Goal: Information Seeking & Learning: Learn about a topic

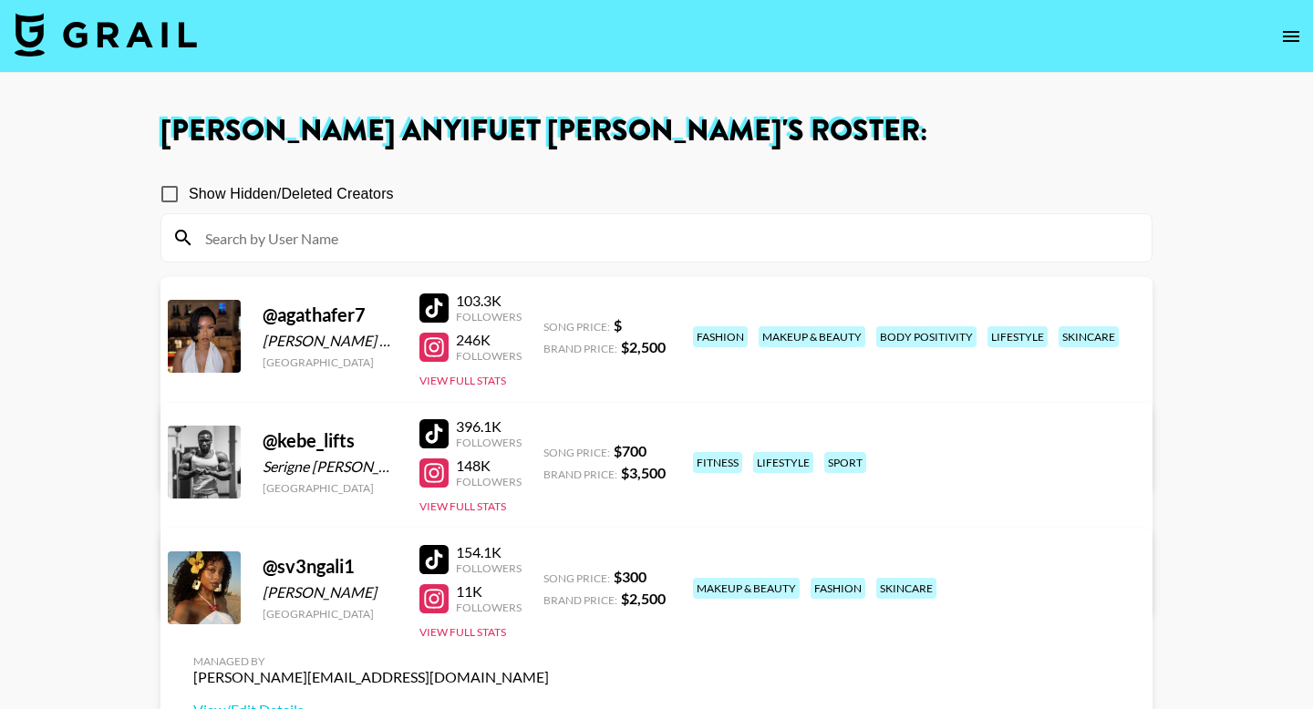
scroll to position [96, 0]
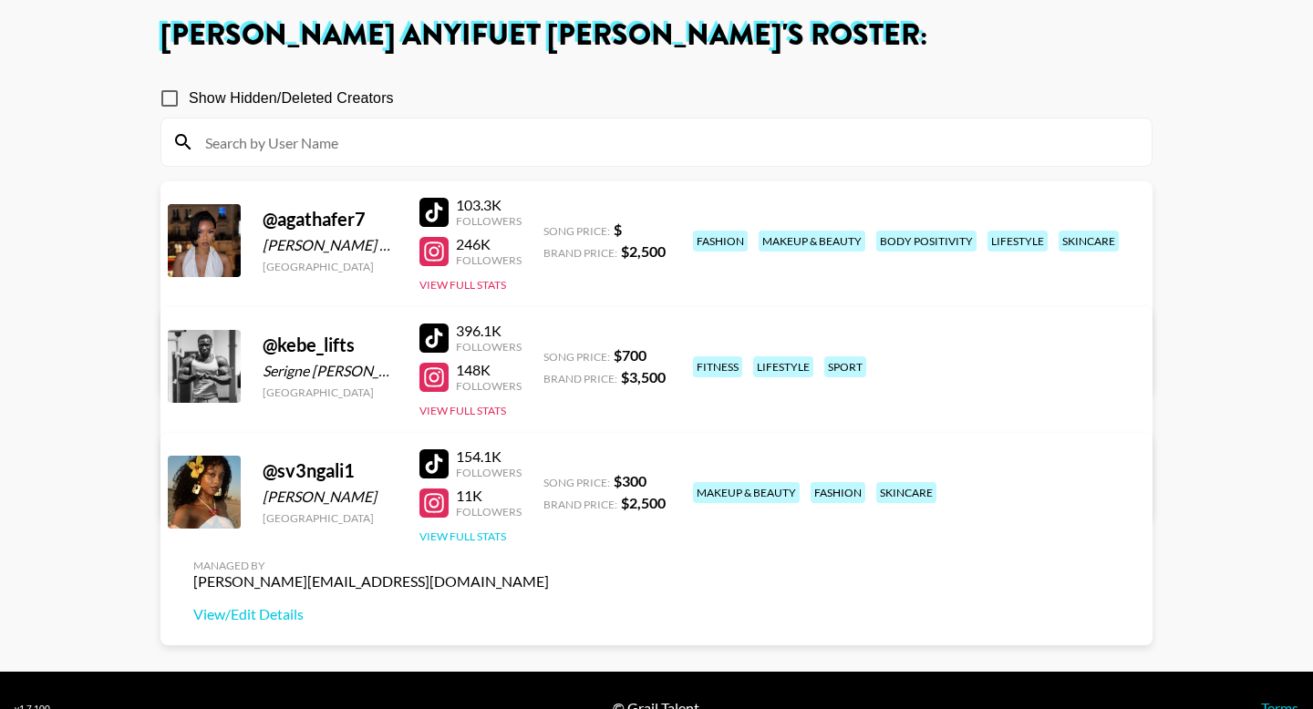
click at [482, 533] on button "View Full Stats" at bounding box center [462, 537] width 87 height 14
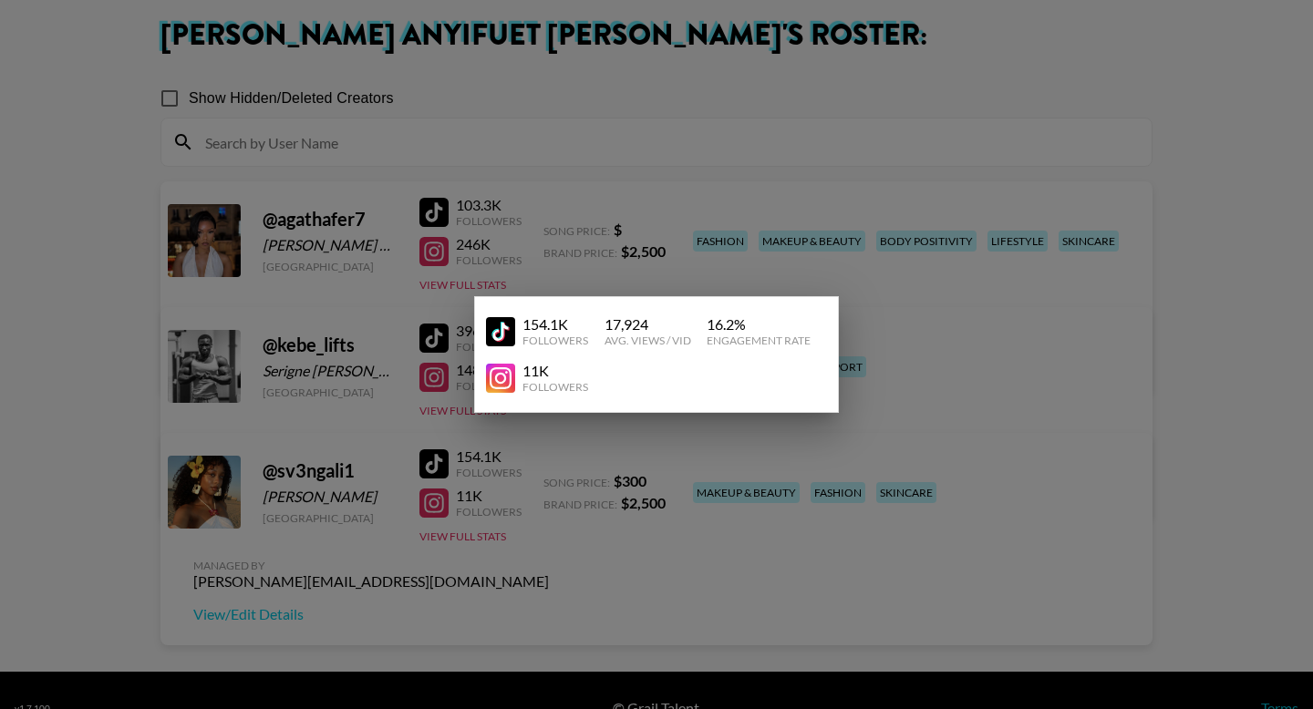
click at [805, 266] on div at bounding box center [656, 354] width 1313 height 709
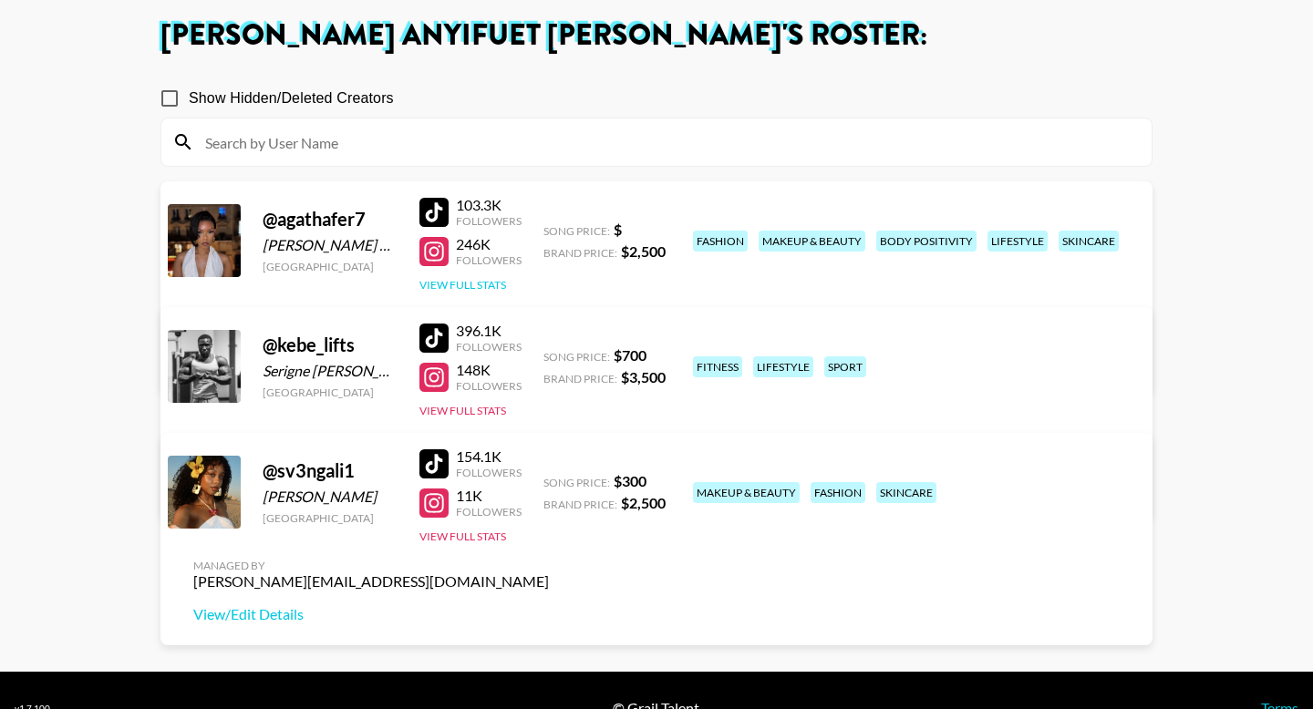
click at [474, 280] on button "View Full Stats" at bounding box center [462, 285] width 87 height 14
